Goal: Browse casually

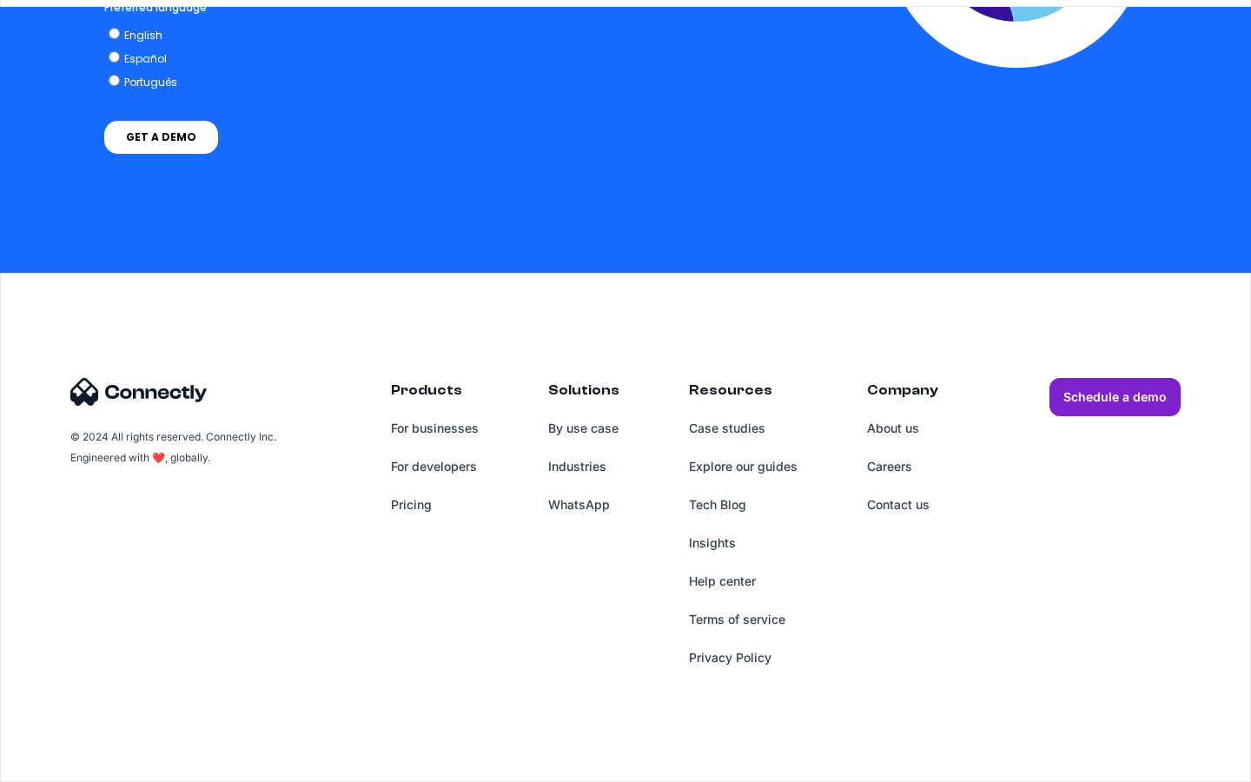
scroll to position [5052, 0]
